Goal: Information Seeking & Learning: Check status

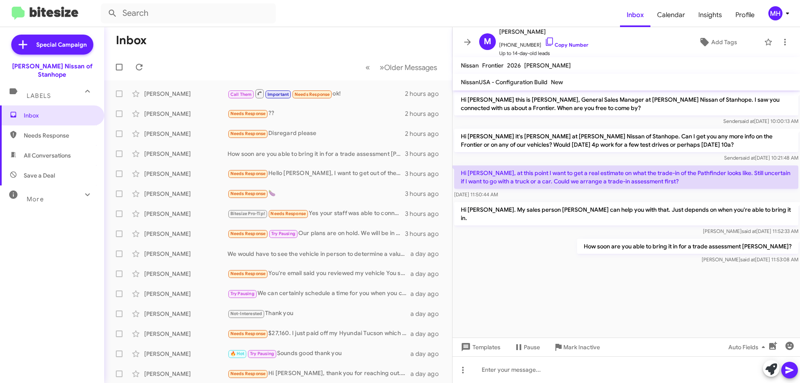
click at [57, 151] on span "All Conversations" at bounding box center [47, 155] width 47 height 8
type input "in:all-conversations"
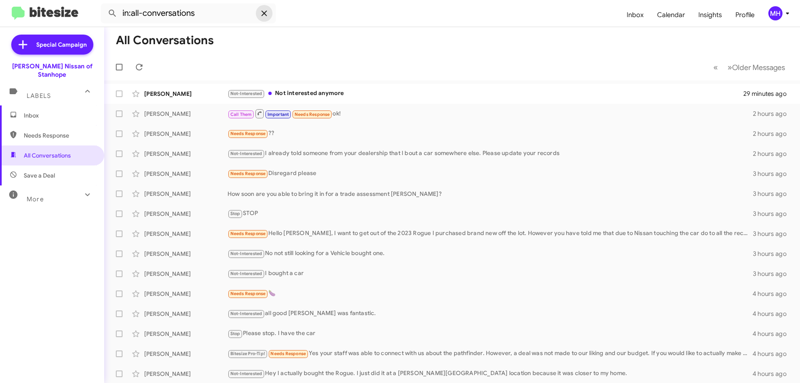
click at [263, 14] on icon at bounding box center [264, 13] width 10 height 10
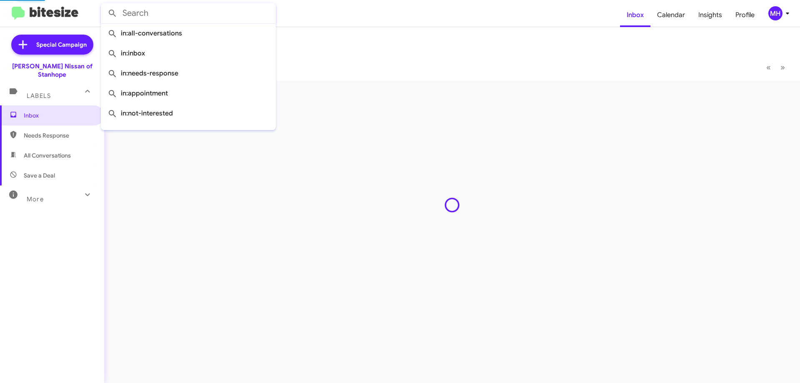
click at [194, 16] on input "text" at bounding box center [188, 13] width 175 height 20
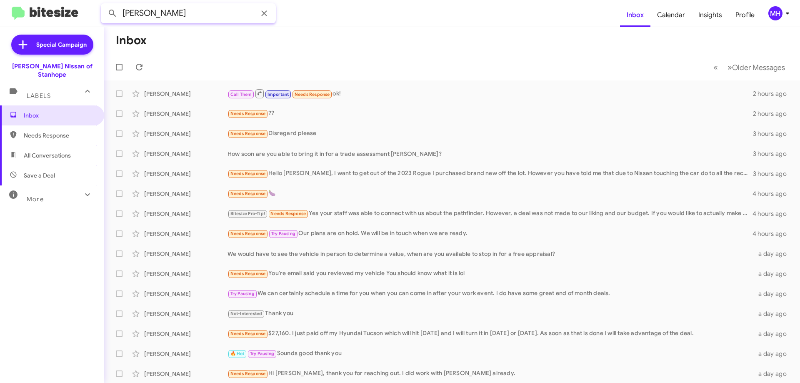
click at [104, 5] on button at bounding box center [112, 13] width 17 height 17
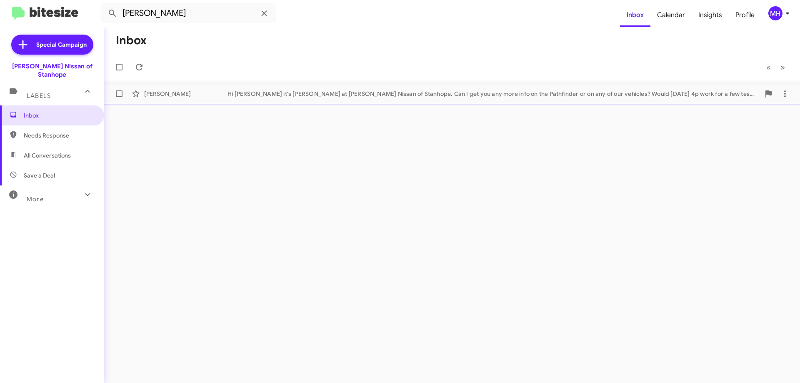
click at [330, 90] on div "Hi [PERSON_NAME] it's [PERSON_NAME] at [PERSON_NAME] Nissan of Stanhope. Can I …" at bounding box center [494, 94] width 533 height 8
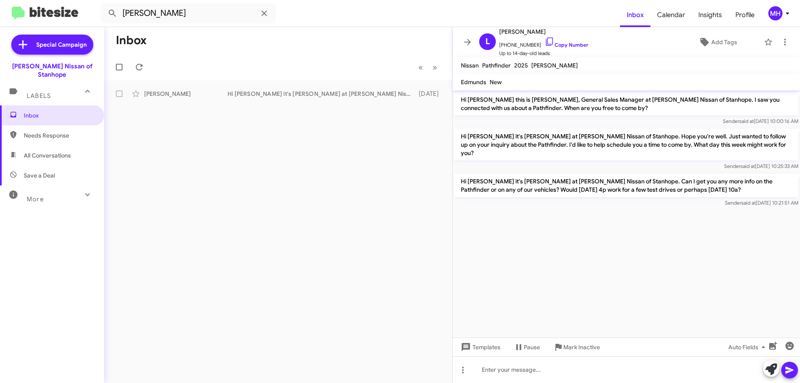
click at [55, 151] on span "All Conversations" at bounding box center [47, 155] width 47 height 8
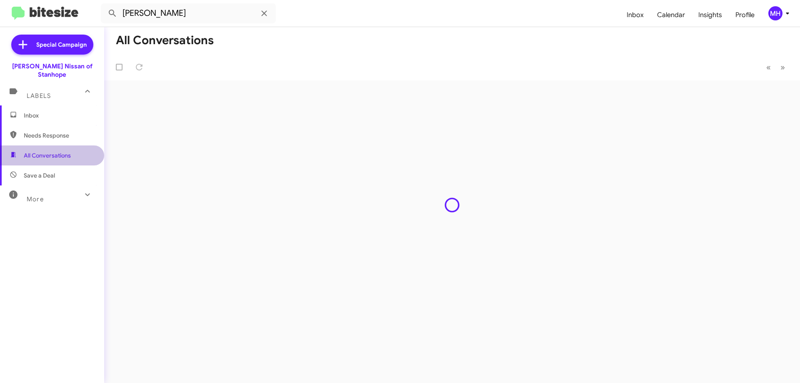
type input "in:all-conversations"
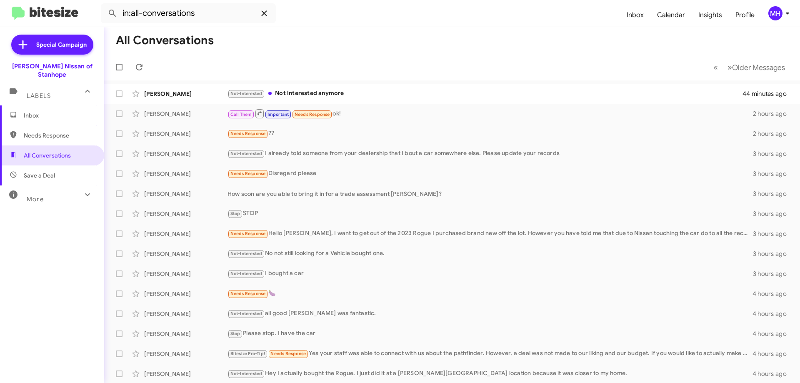
click at [264, 17] on icon at bounding box center [264, 13] width 10 height 10
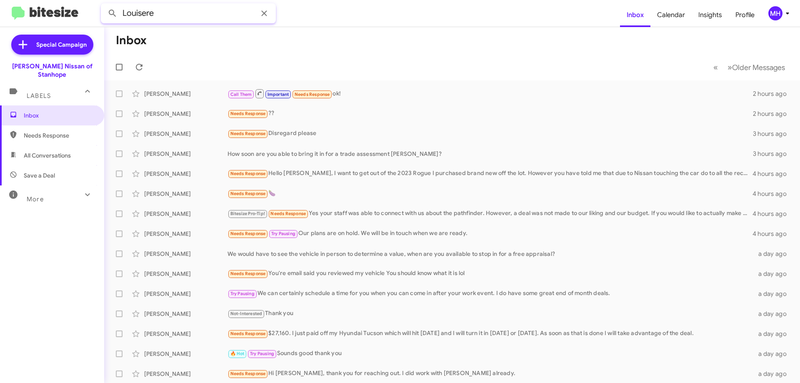
click at [104, 5] on button at bounding box center [112, 13] width 17 height 17
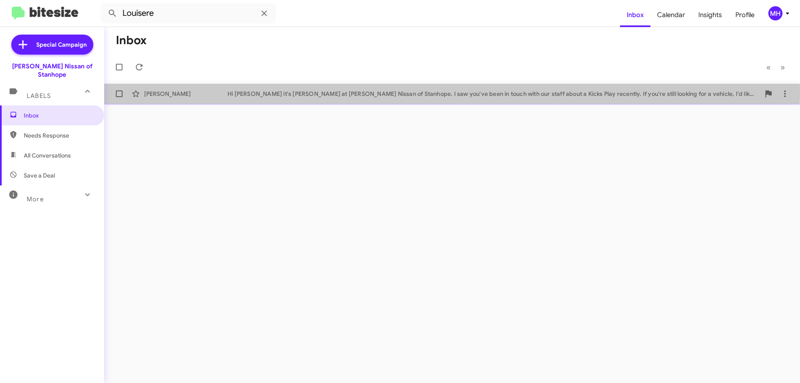
click at [283, 90] on div "Hi [PERSON_NAME] it's [PERSON_NAME] at [PERSON_NAME] Nissan of Stanhope. I saw …" at bounding box center [494, 94] width 533 height 8
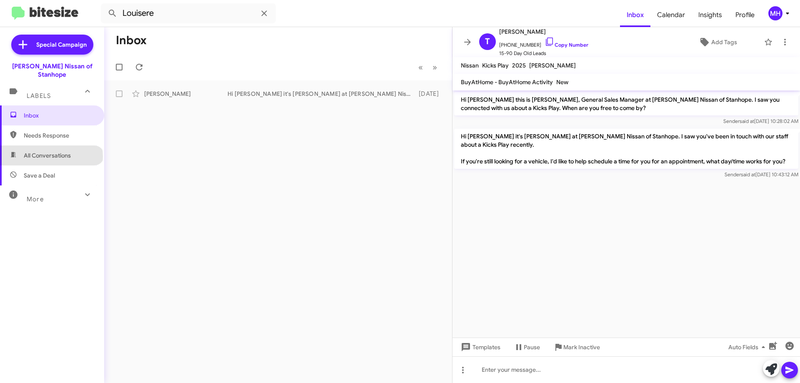
click at [51, 151] on span "All Conversations" at bounding box center [47, 155] width 47 height 8
type input "in:all-conversations"
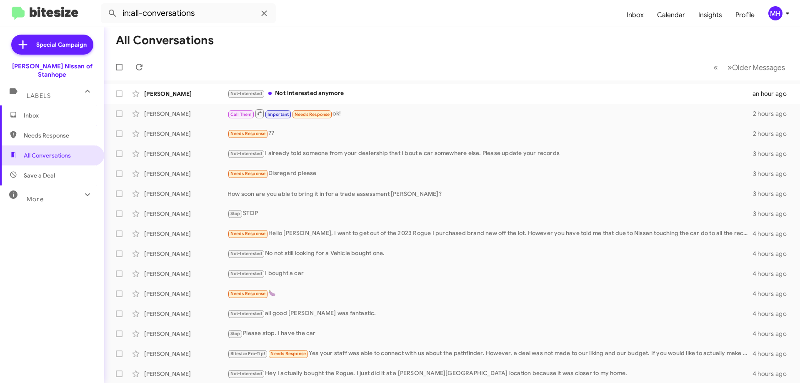
click at [49, 105] on span "Inbox" at bounding box center [52, 115] width 104 height 20
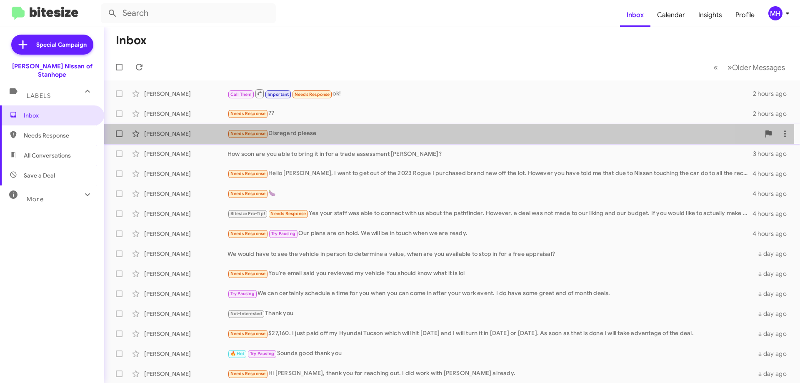
click at [341, 130] on div "Needs Response Disregard please" at bounding box center [494, 134] width 533 height 10
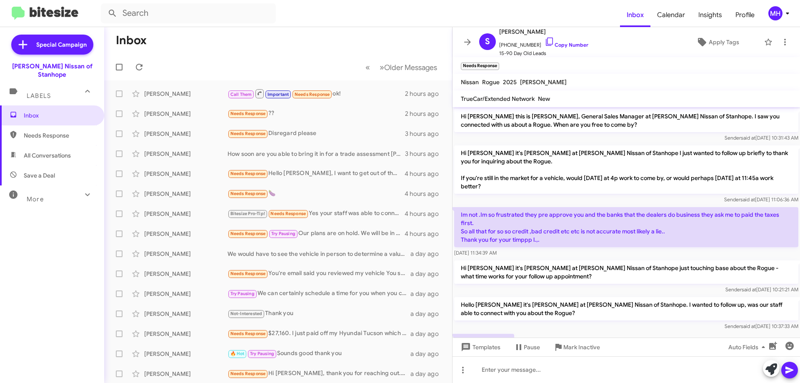
scroll to position [35, 0]
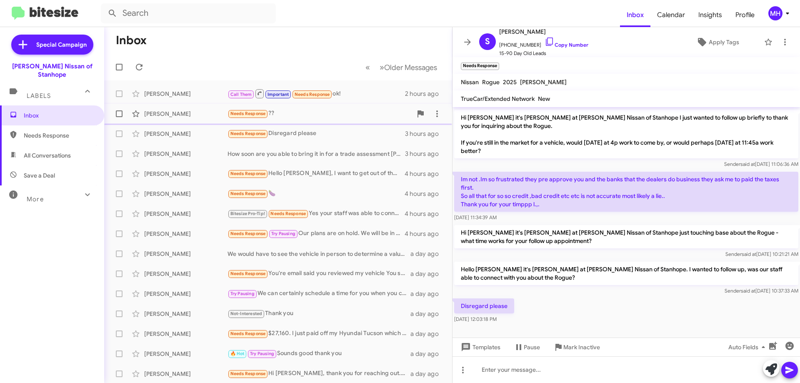
click at [311, 109] on div "Needs Response ??" at bounding box center [320, 114] width 185 height 10
